Goal: Transaction & Acquisition: Purchase product/service

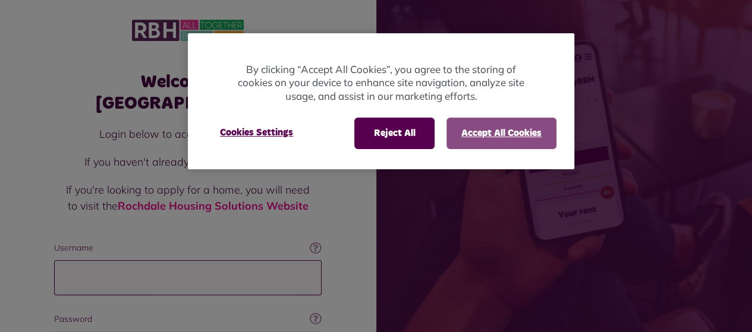
type input "**********"
click at [500, 131] on button "Accept All Cookies" at bounding box center [501, 133] width 110 height 31
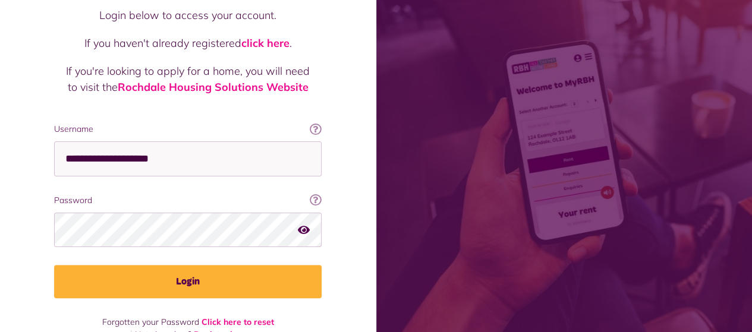
scroll to position [124, 0]
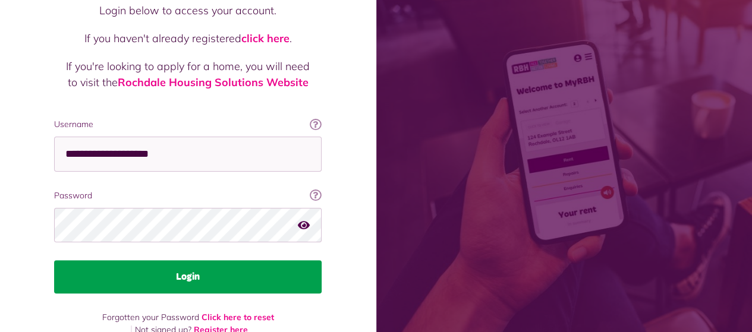
click at [212, 260] on button "Login" at bounding box center [187, 276] width 267 height 33
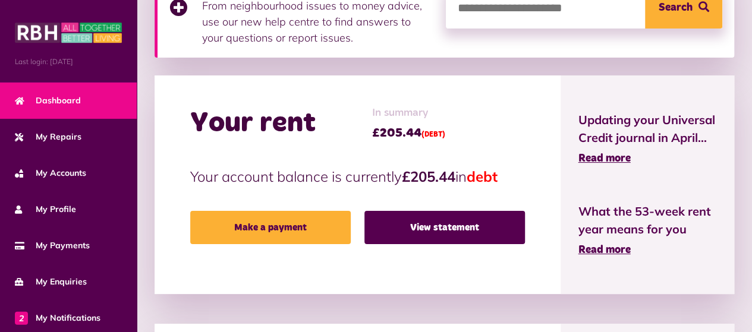
scroll to position [245, 0]
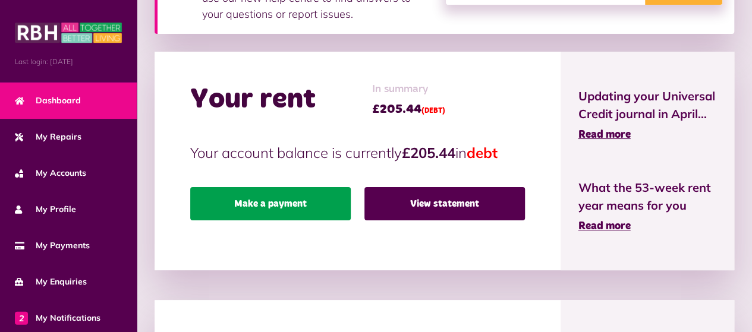
click at [275, 197] on link "Make a payment" at bounding box center [270, 203] width 160 height 33
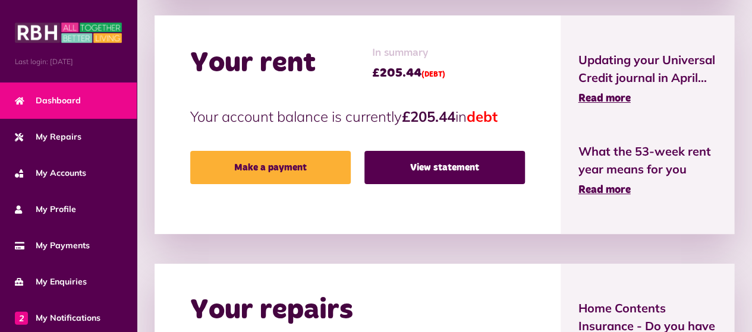
scroll to position [295, 0]
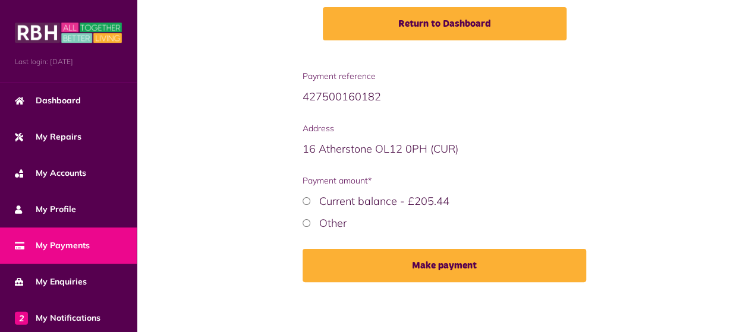
scroll to position [190, 0]
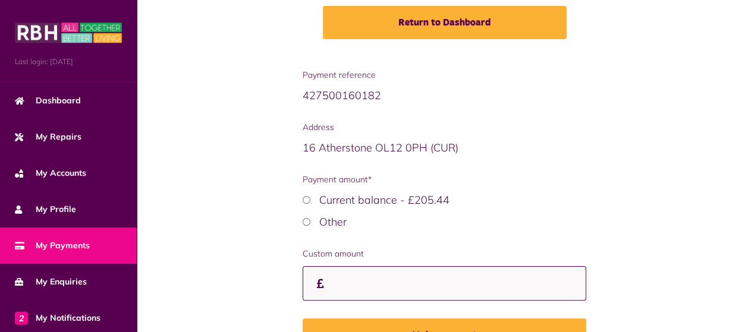
click at [363, 285] on input "Custom amount" at bounding box center [445, 283] width 284 height 35
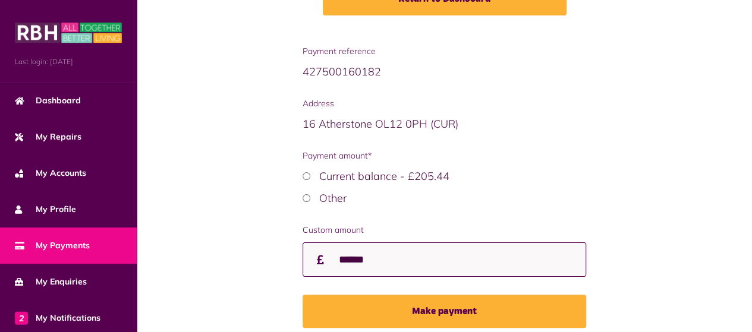
scroll to position [263, 0]
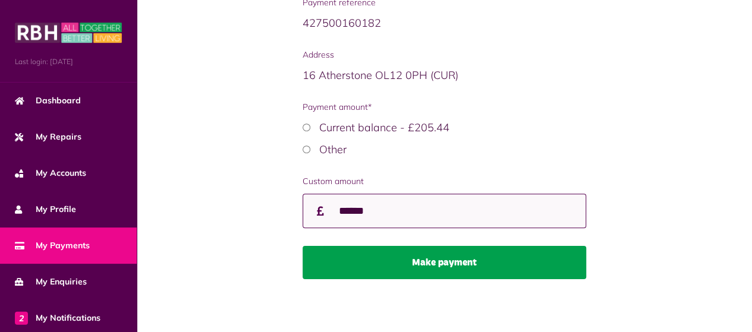
type input "******"
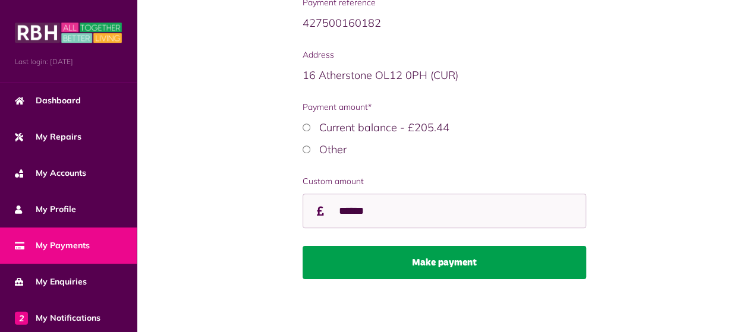
click at [439, 265] on button "Make payment" at bounding box center [445, 262] width 284 height 33
